Goal: Find specific page/section: Find specific page/section

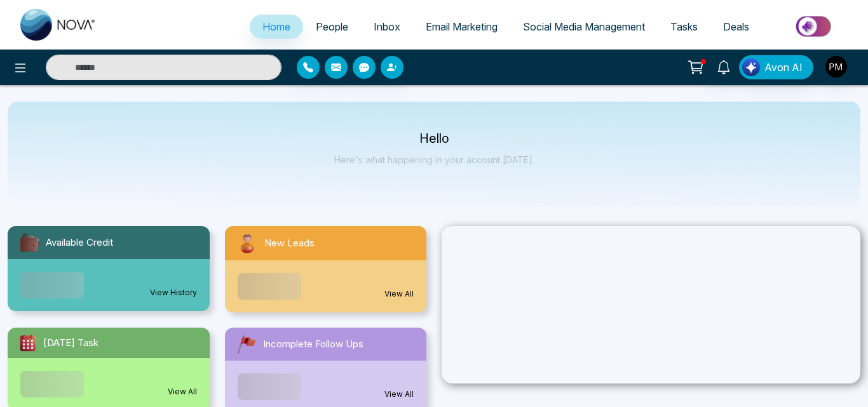
select select "*"
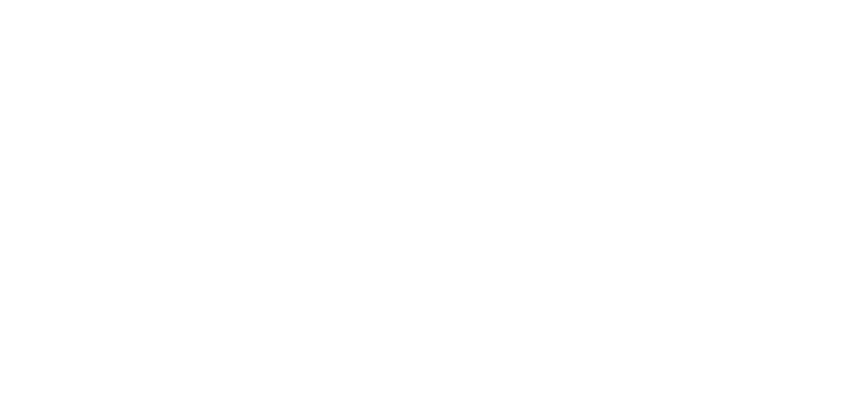
select select "*"
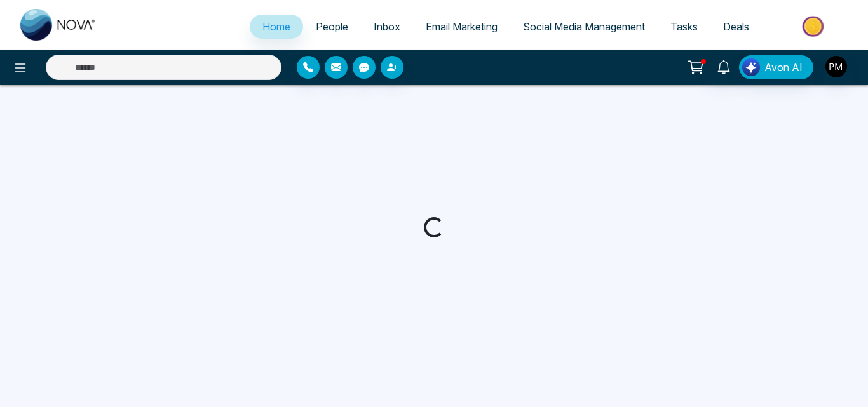
select select "*"
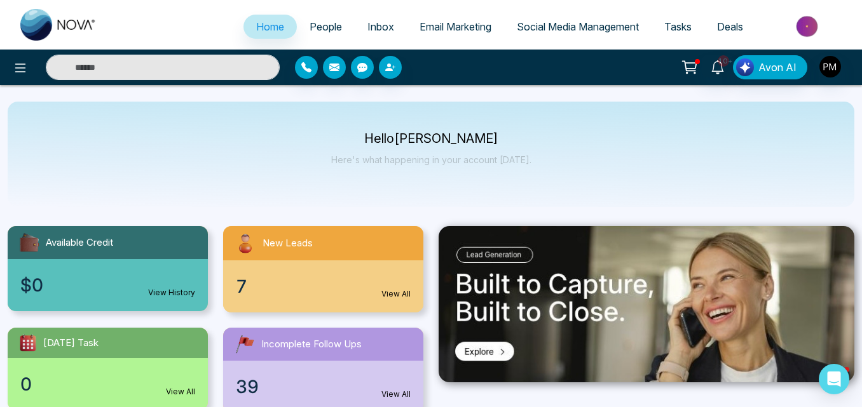
click at [319, 25] on span "People" at bounding box center [326, 26] width 32 height 13
